Goal: Find specific page/section: Find specific page/section

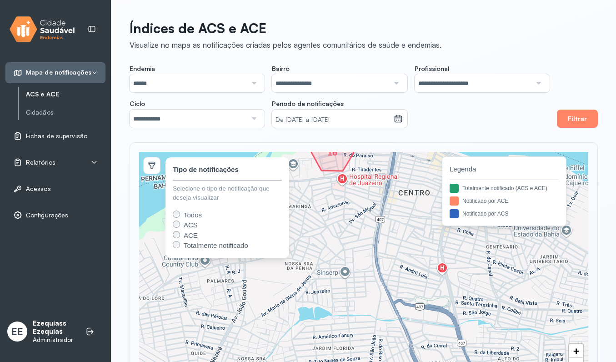
click at [55, 165] on div "Relatórios" at bounding box center [55, 162] width 85 height 9
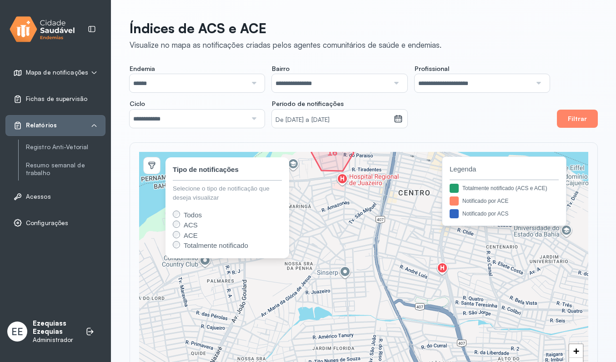
click at [40, 189] on div "Acessos" at bounding box center [55, 196] width 100 height 21
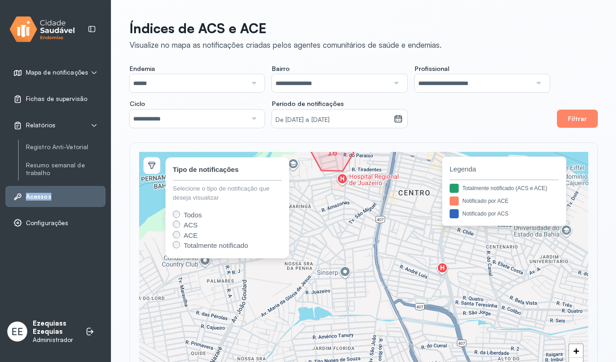
click at [40, 189] on div "Acessos" at bounding box center [55, 196] width 100 height 21
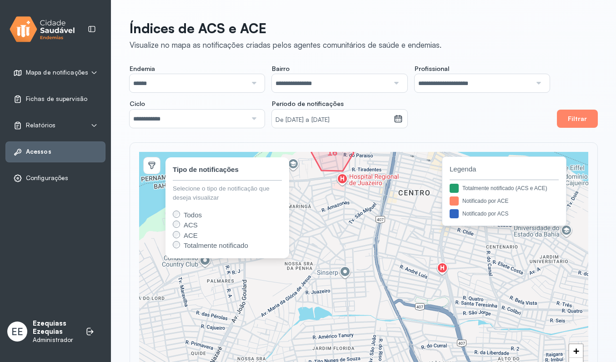
click at [48, 131] on div "Relatórios" at bounding box center [55, 125] width 100 height 21
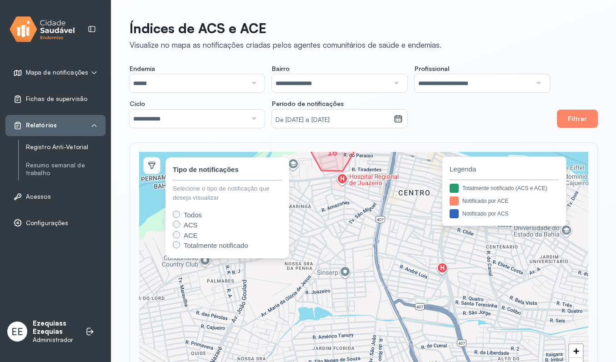
click at [44, 144] on link "Registro Anti-Vetorial" at bounding box center [66, 147] width 80 height 8
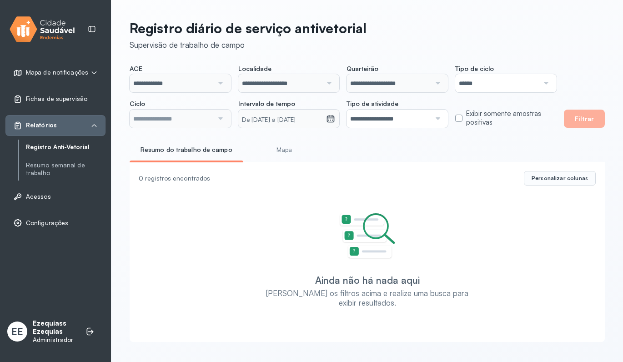
type input "**********"
click at [192, 121] on input "**********" at bounding box center [172, 119] width 84 height 18
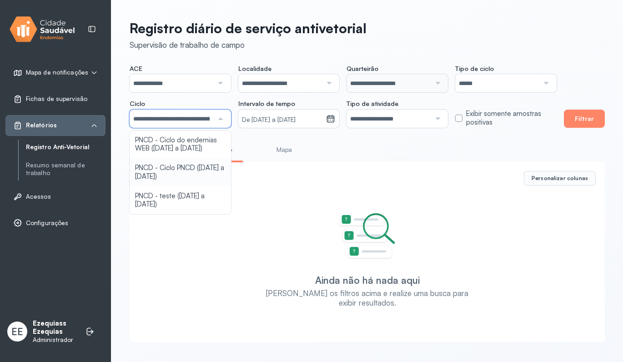
click at [176, 172] on div "**********" at bounding box center [367, 178] width 512 height 357
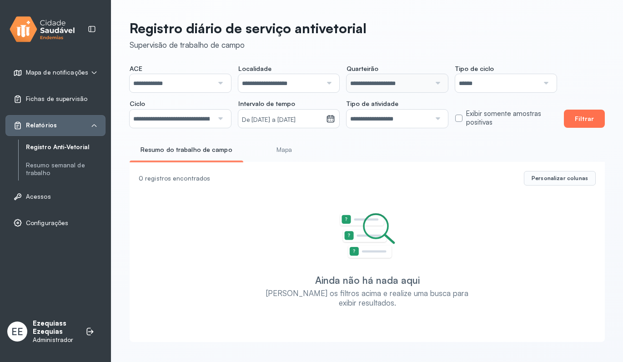
click at [579, 112] on button "Filtrar" at bounding box center [584, 119] width 41 height 18
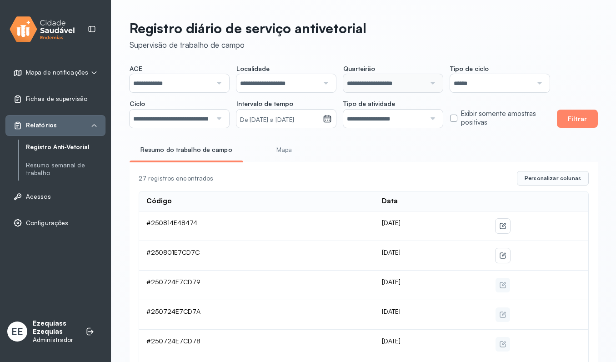
click at [278, 147] on link "Mapa" at bounding box center [284, 149] width 67 height 15
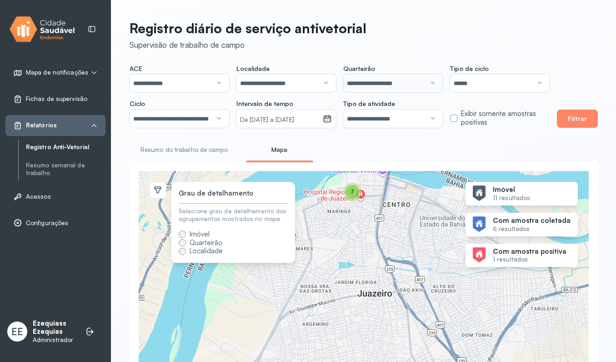
drag, startPoint x: 411, startPoint y: 230, endPoint x: 410, endPoint y: 279, distance: 49.6
click at [410, 279] on div "7 7 3 + −" at bounding box center [364, 290] width 450 height 239
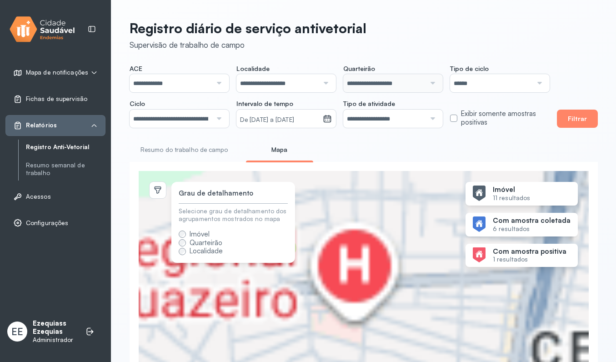
drag, startPoint x: 375, startPoint y: 237, endPoint x: 420, endPoint y: 272, distance: 57.3
click at [420, 272] on div "7 7 + −" at bounding box center [364, 290] width 450 height 239
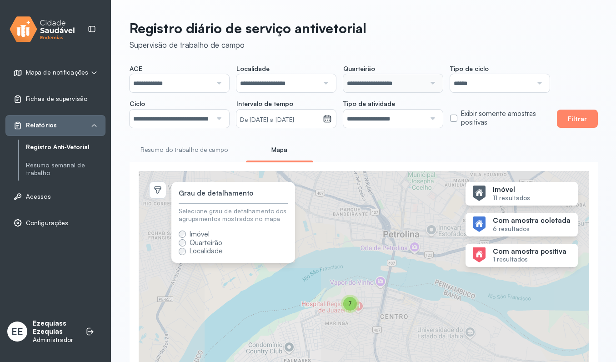
scroll to position [74, 0]
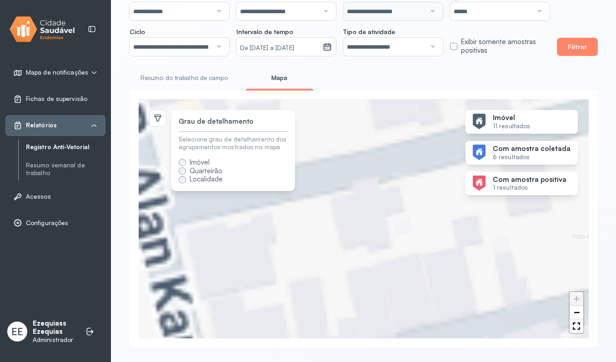
drag, startPoint x: 353, startPoint y: 201, endPoint x: 419, endPoint y: 242, distance: 78.5
click at [419, 240] on div "7 4 3 + −" at bounding box center [364, 218] width 450 height 239
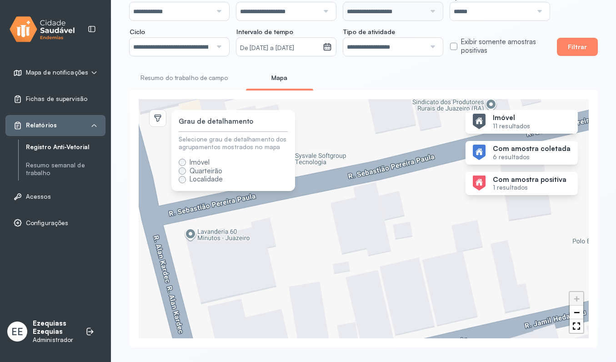
drag, startPoint x: 405, startPoint y: 283, endPoint x: 408, endPoint y: 288, distance: 5.3
click at [408, 288] on div "4 3 + −" at bounding box center [364, 218] width 450 height 239
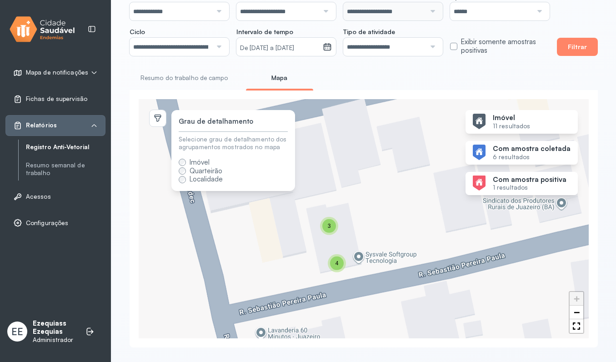
click at [324, 226] on div "3" at bounding box center [330, 226] width 14 height 14
click at [314, 205] on img at bounding box center [321, 208] width 19 height 24
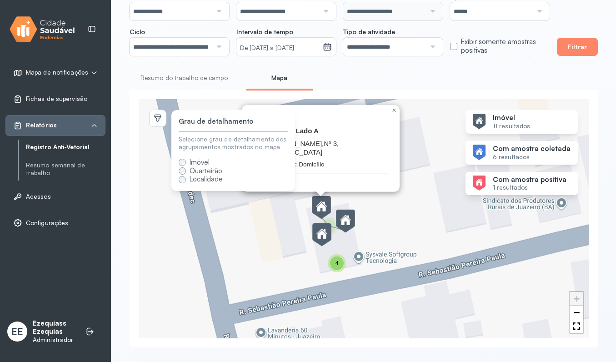
drag, startPoint x: 363, startPoint y: 143, endPoint x: 366, endPoint y: 150, distance: 7.5
click at [366, 146] on div "Quarteirão 1 - Lado A [STREET_ADDRESS][PERSON_NAME] Tipo de imóvel: [GEOGRAPHIC…" at bounding box center [320, 147] width 136 height 42
click at [193, 171] on span "Quarteirão" at bounding box center [206, 171] width 33 height 9
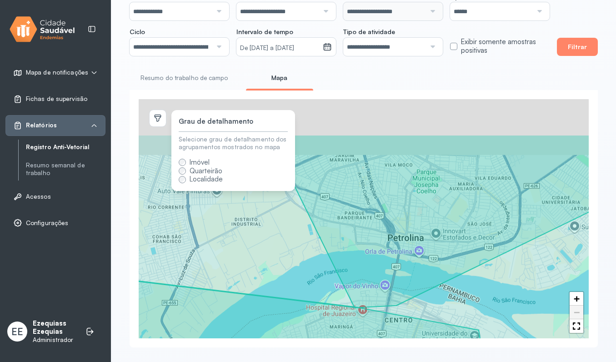
drag, startPoint x: 411, startPoint y: 236, endPoint x: 441, endPoint y: 273, distance: 48.5
click at [441, 273] on icon at bounding box center [473, 221] width 408 height 173
